Goal: Register for event/course

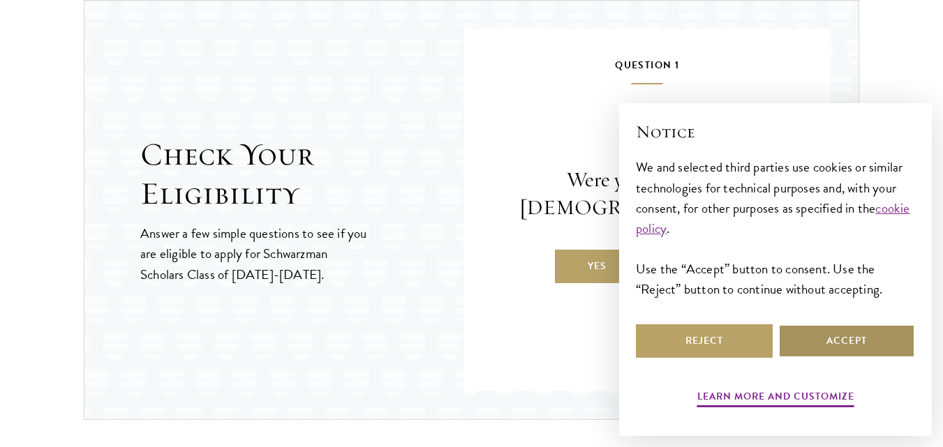
click at [839, 340] on button "Accept" at bounding box center [846, 340] width 137 height 33
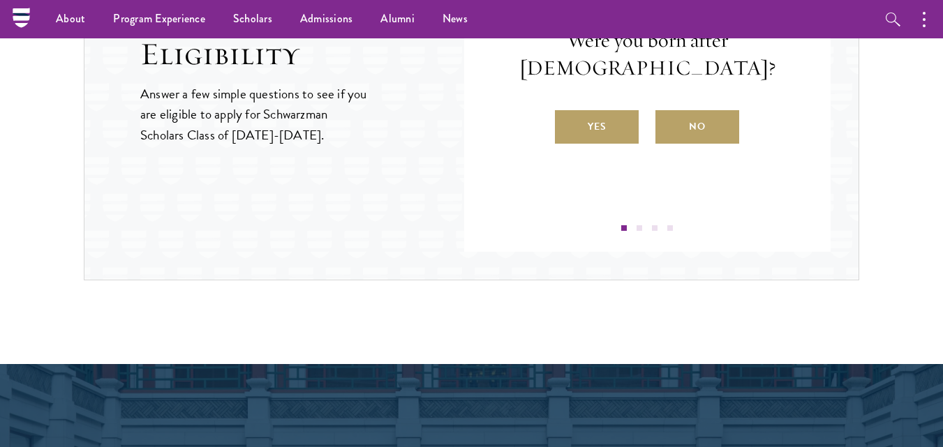
scroll to position [1475, 0]
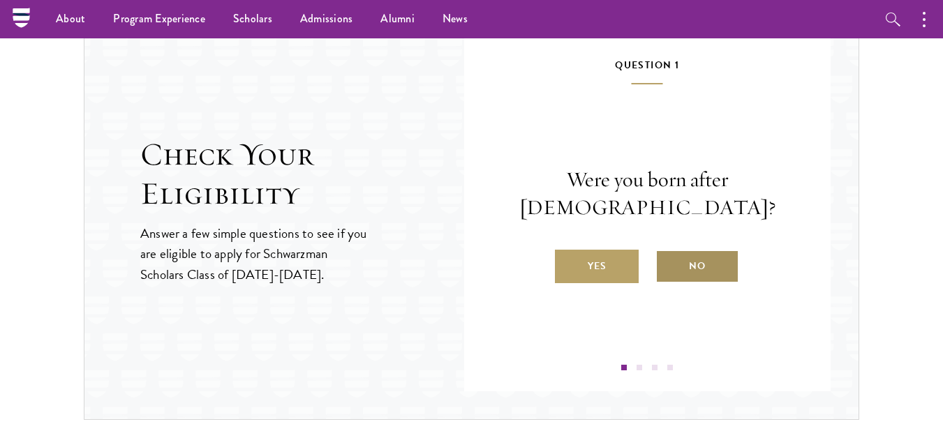
click at [692, 259] on label "No" at bounding box center [697, 266] width 84 height 33
click at [668, 259] on input "No" at bounding box center [661, 257] width 13 height 13
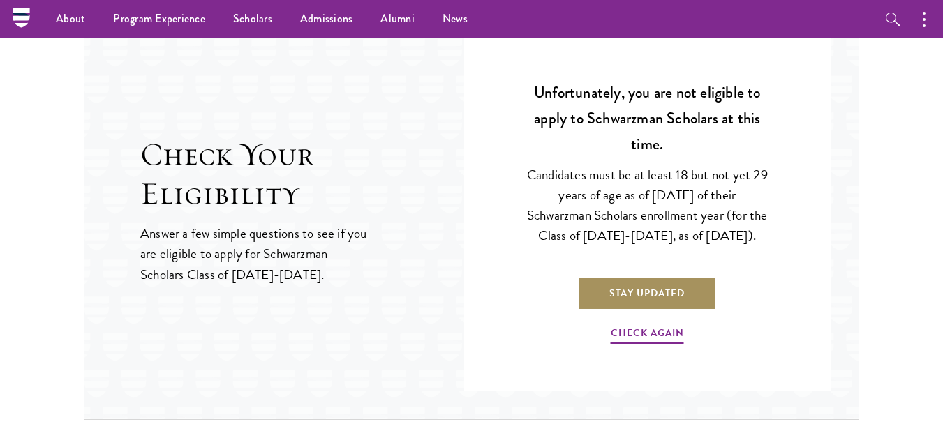
click at [653, 304] on link "Stay Updated" at bounding box center [647, 293] width 138 height 33
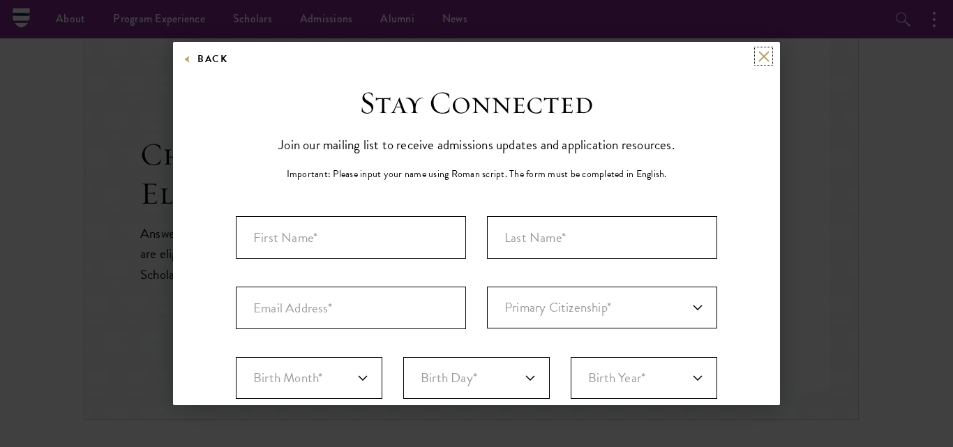
click at [758, 60] on button at bounding box center [764, 56] width 12 height 12
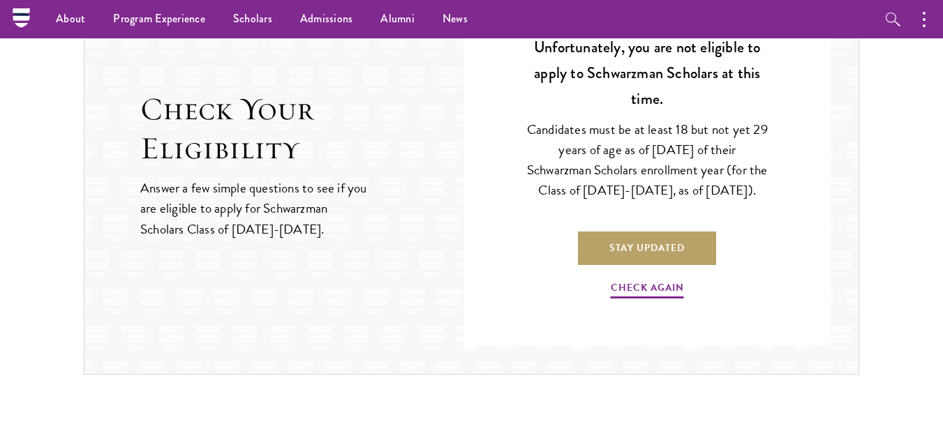
scroll to position [1545, 0]
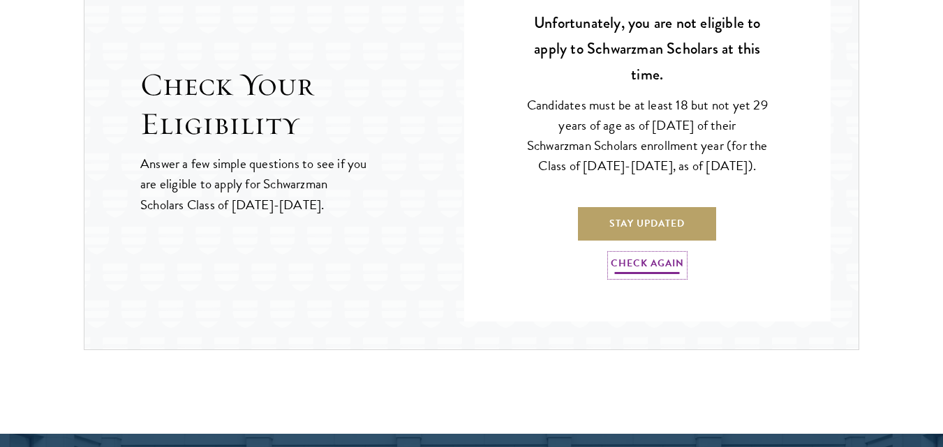
click at [649, 276] on link "Check Again" at bounding box center [647, 266] width 73 height 22
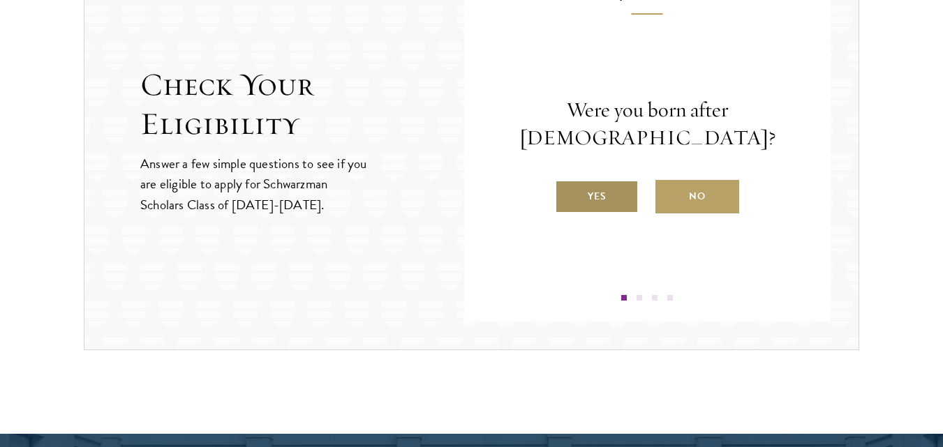
click at [604, 202] on label "Yes" at bounding box center [597, 196] width 84 height 33
click at [567, 194] on input "Yes" at bounding box center [561, 187] width 13 height 13
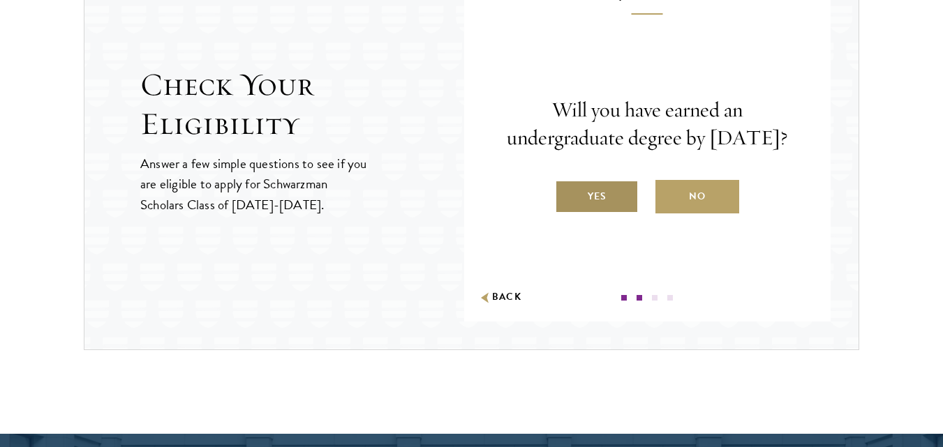
click at [593, 214] on label "Yes" at bounding box center [597, 196] width 84 height 33
click at [567, 194] on input "Yes" at bounding box center [561, 187] width 13 height 13
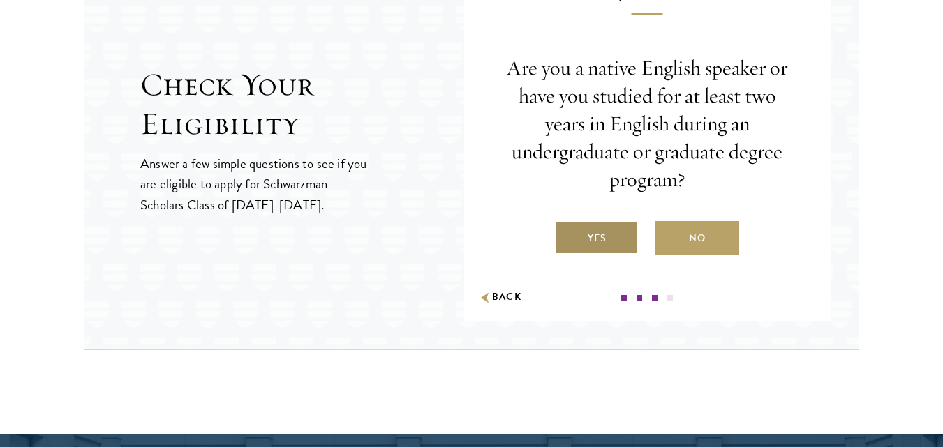
click at [609, 244] on label "Yes" at bounding box center [597, 237] width 84 height 33
click at [567, 236] on input "Yes" at bounding box center [561, 229] width 13 height 13
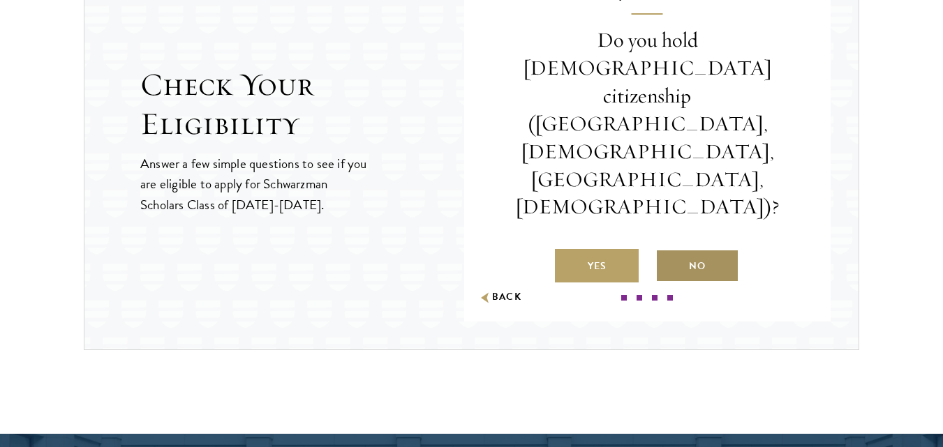
click at [673, 249] on label "No" at bounding box center [697, 265] width 84 height 33
click at [668, 251] on input "No" at bounding box center [661, 257] width 13 height 13
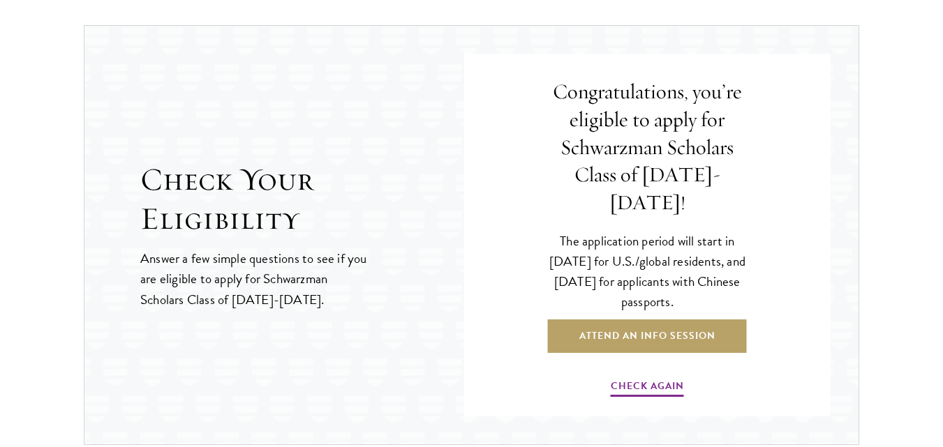
scroll to position [1475, 0]
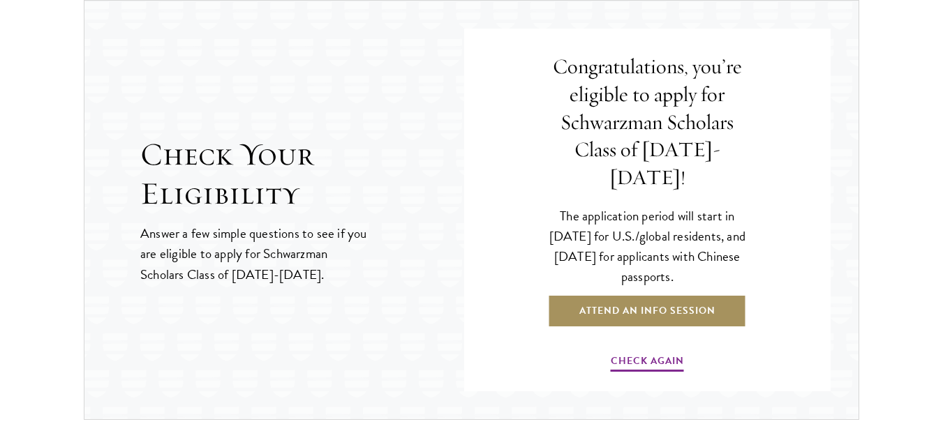
click at [611, 302] on link "Attend an Info Session" at bounding box center [647, 310] width 199 height 33
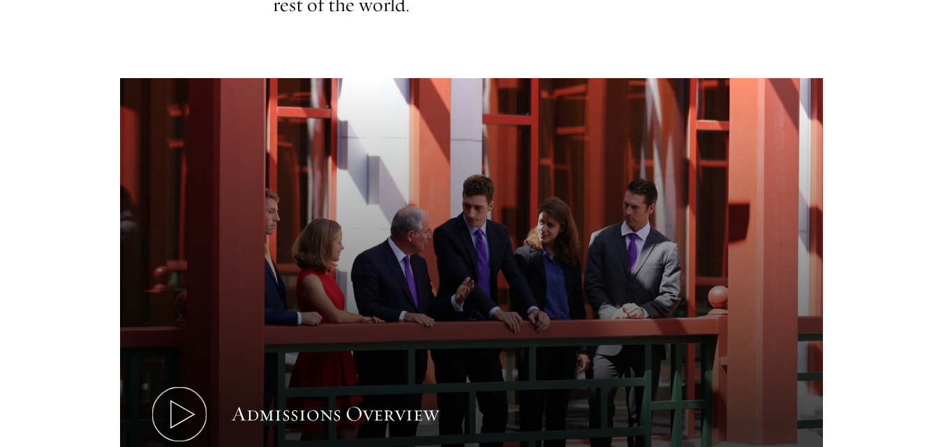
scroll to position [698, 0]
